Goal: Task Accomplishment & Management: Use online tool/utility

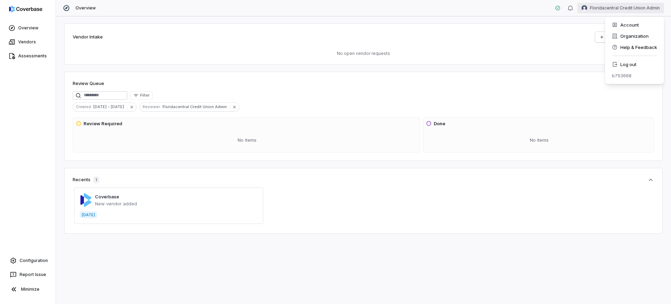
click at [620, 9] on html "Overview Vendors Assessments Configuration Report Issue Minimize Overview Flori…" at bounding box center [335, 152] width 671 height 304
click at [622, 59] on div "Log out" at bounding box center [634, 64] width 53 height 11
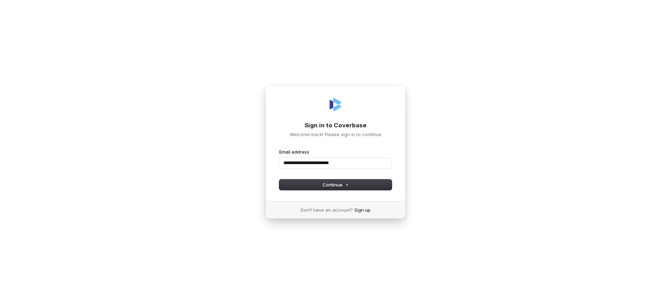
type input "**********"
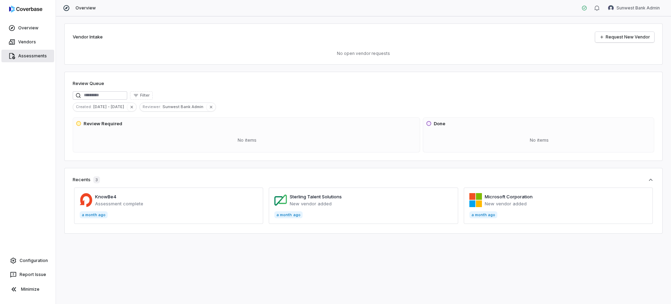
click at [41, 55] on link "Assessments" at bounding box center [27, 56] width 53 height 13
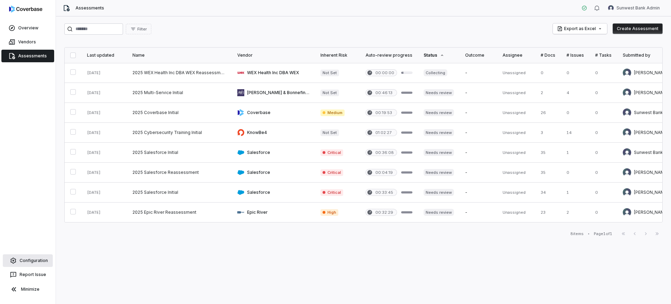
click at [41, 260] on link "Configuration" at bounding box center [28, 260] width 50 height 13
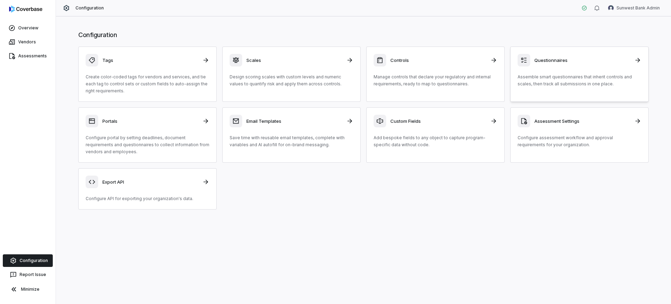
click at [535, 85] on p "Assemble smart questionnaires that inherit controls and scales, then track all …" at bounding box center [580, 80] width 124 height 14
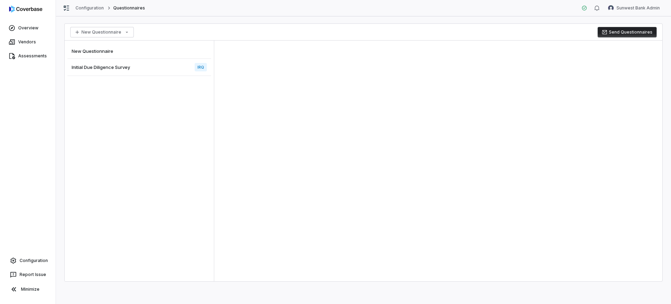
click at [144, 75] on div "Initial Due Diligence Survey IRQ" at bounding box center [139, 67] width 144 height 17
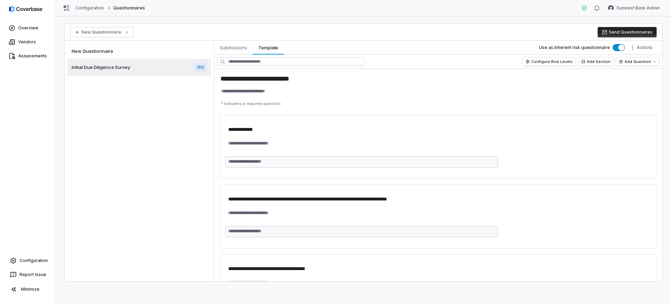
click at [136, 54] on div "New Questionnaire" at bounding box center [139, 50] width 144 height 15
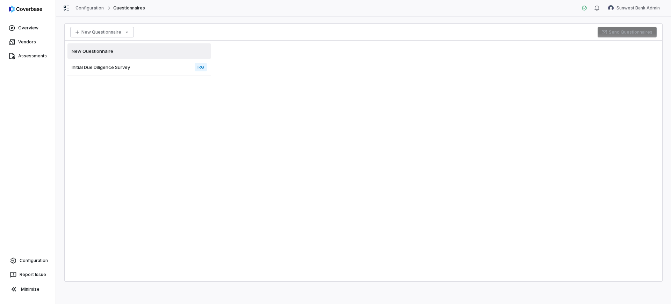
type textarea "*"
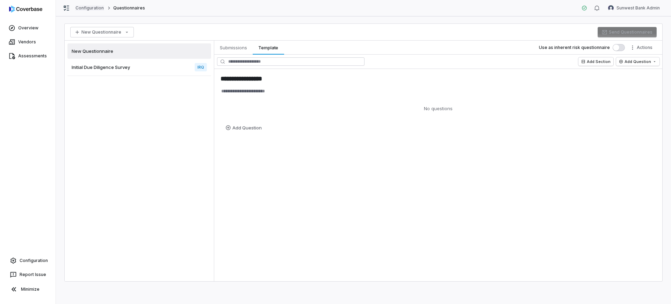
click at [91, 8] on link "Configuration" at bounding box center [90, 8] width 29 height 6
